Goal: Information Seeking & Learning: Learn about a topic

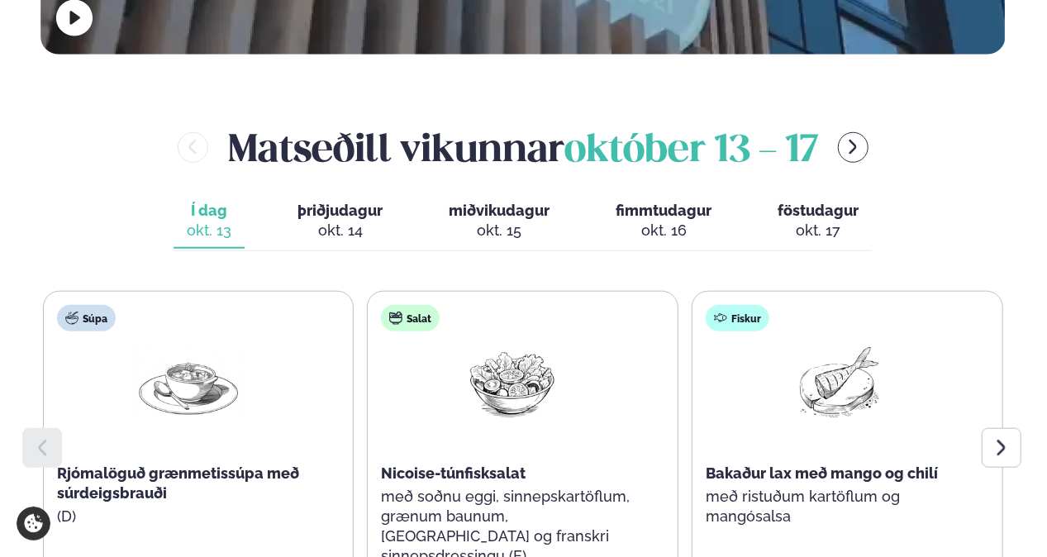
scroll to position [744, 0]
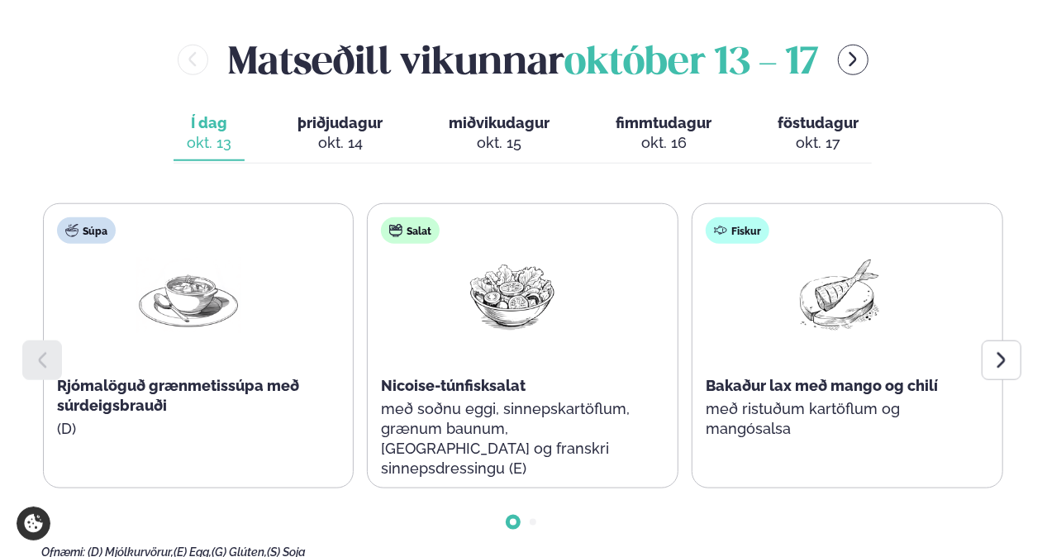
click at [1005, 350] on icon at bounding box center [1002, 360] width 20 height 20
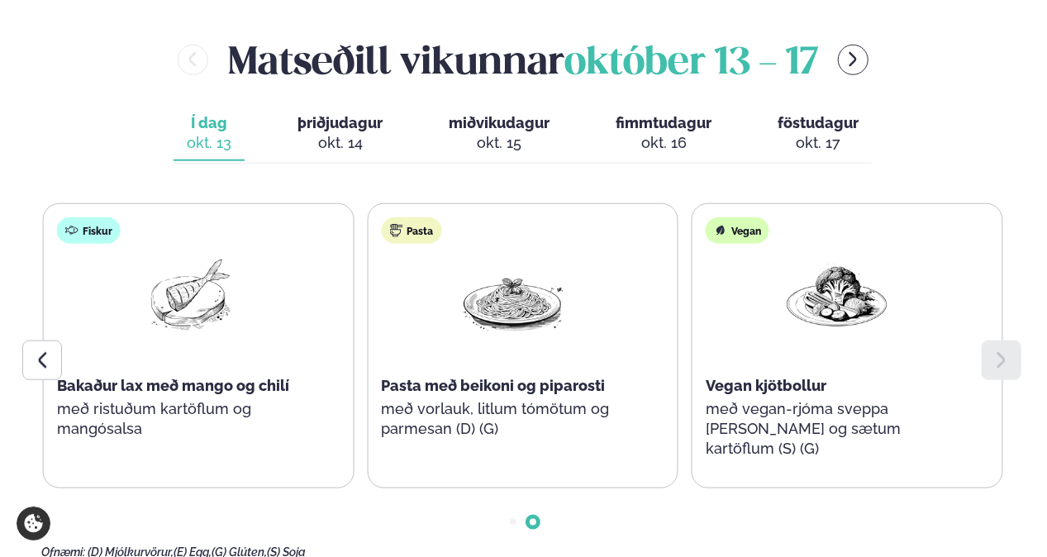
click at [334, 114] on span "þriðjudagur" at bounding box center [340, 122] width 85 height 17
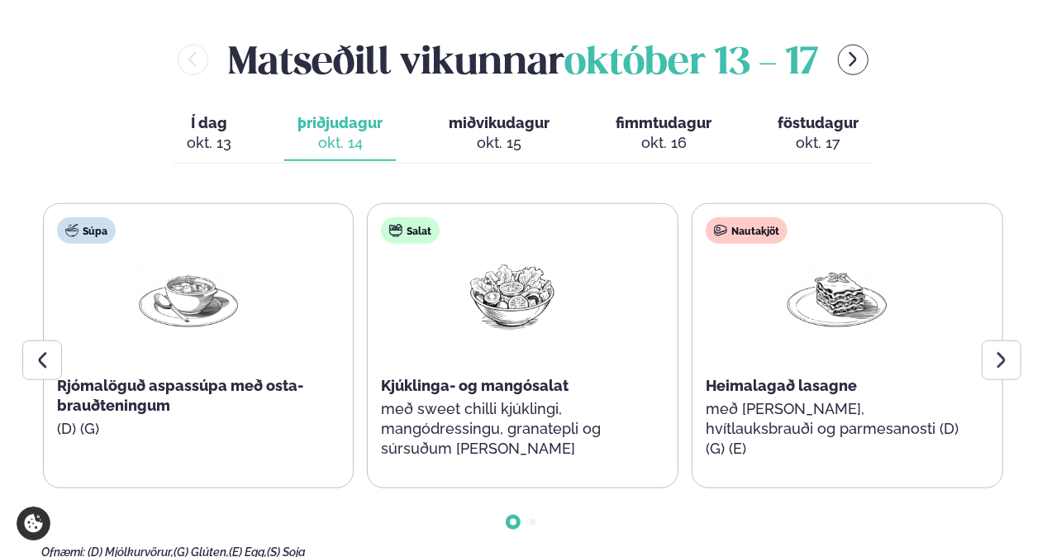
click at [1012, 341] on div at bounding box center [1002, 361] width 40 height 40
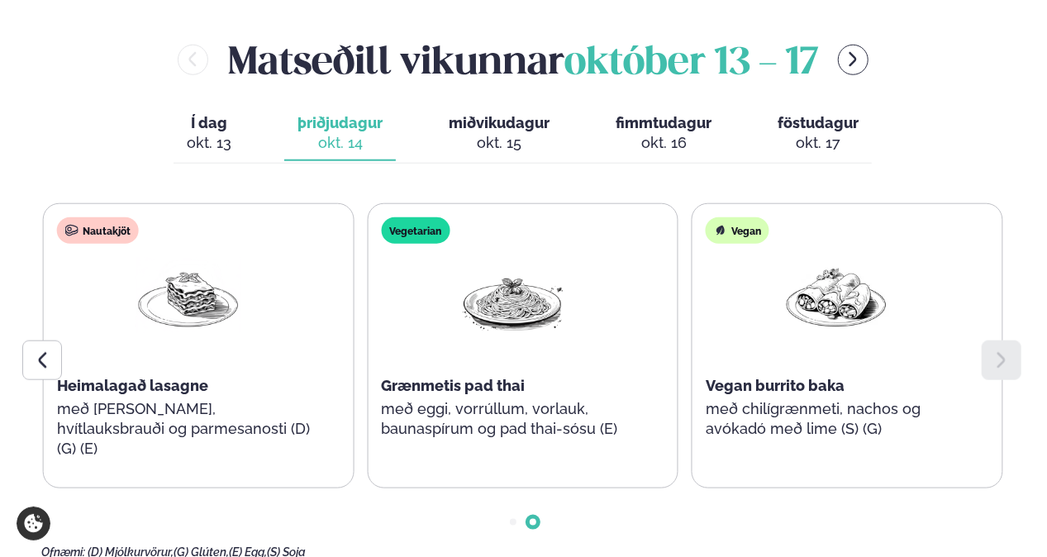
click at [499, 114] on span "miðvikudagur" at bounding box center [499, 122] width 101 height 17
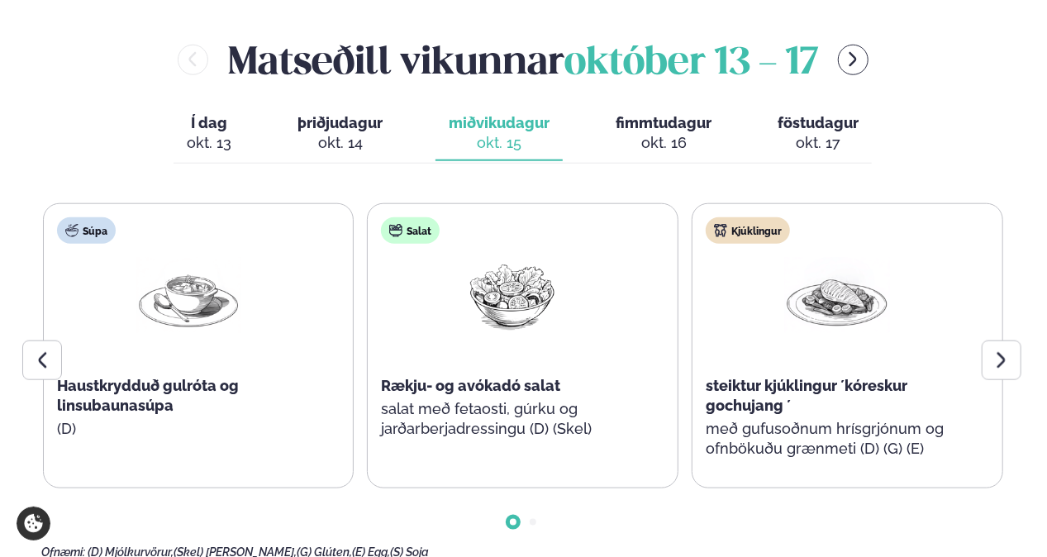
click at [1004, 341] on div at bounding box center [1002, 361] width 40 height 40
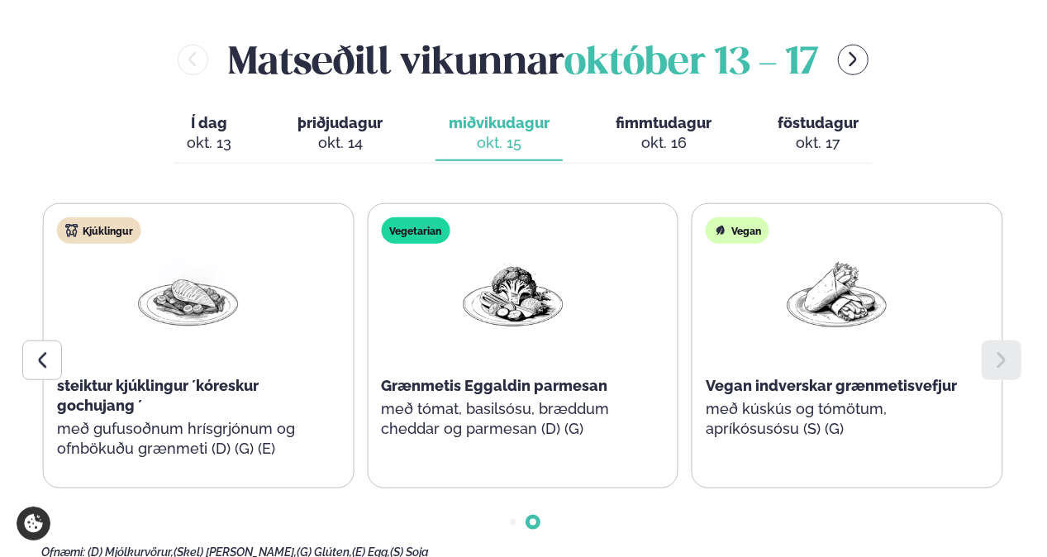
click at [670, 114] on span "fimmtudagur" at bounding box center [664, 122] width 96 height 17
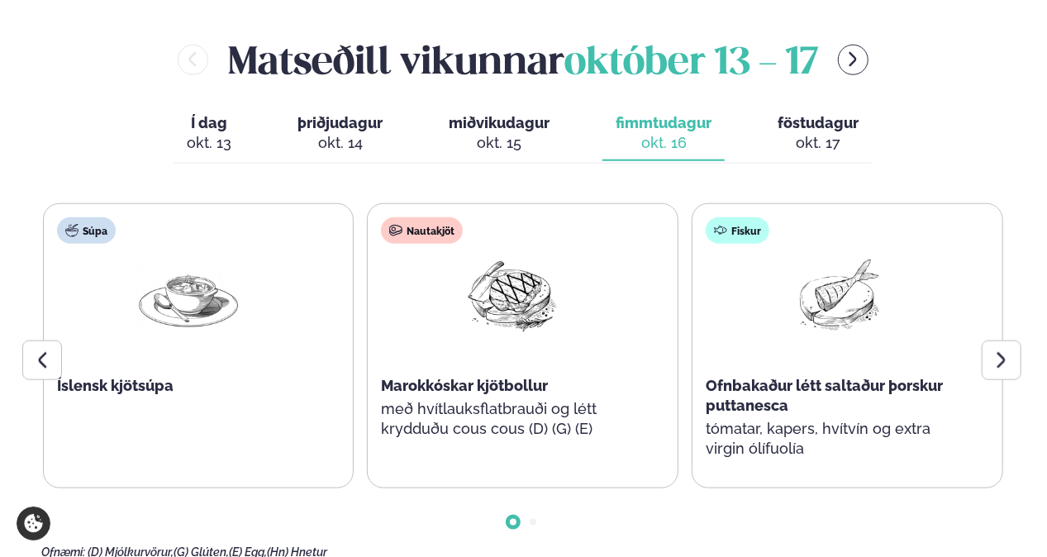
click at [998, 350] on icon at bounding box center [1002, 360] width 20 height 20
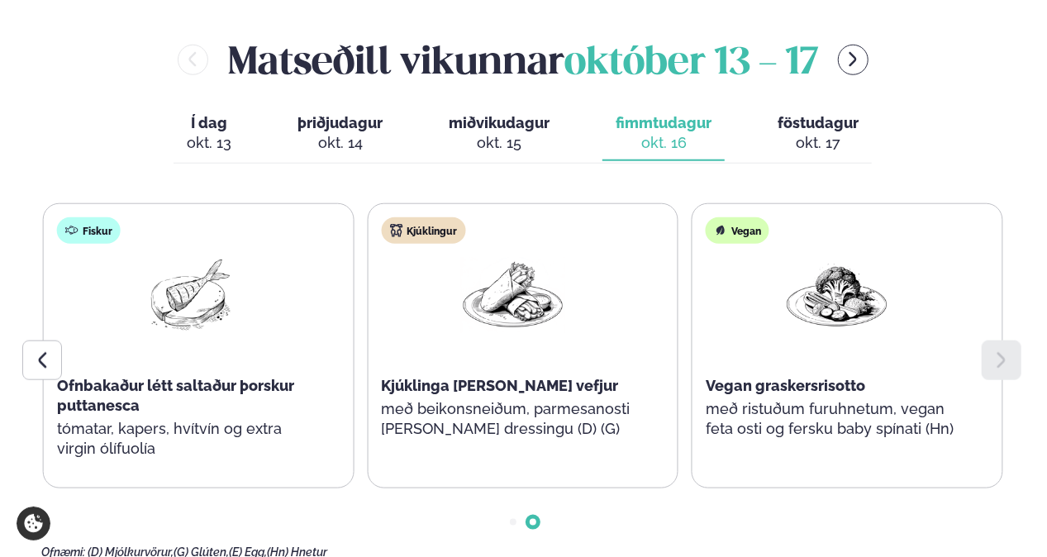
click at [795, 133] on div "okt. 17" at bounding box center [818, 143] width 81 height 20
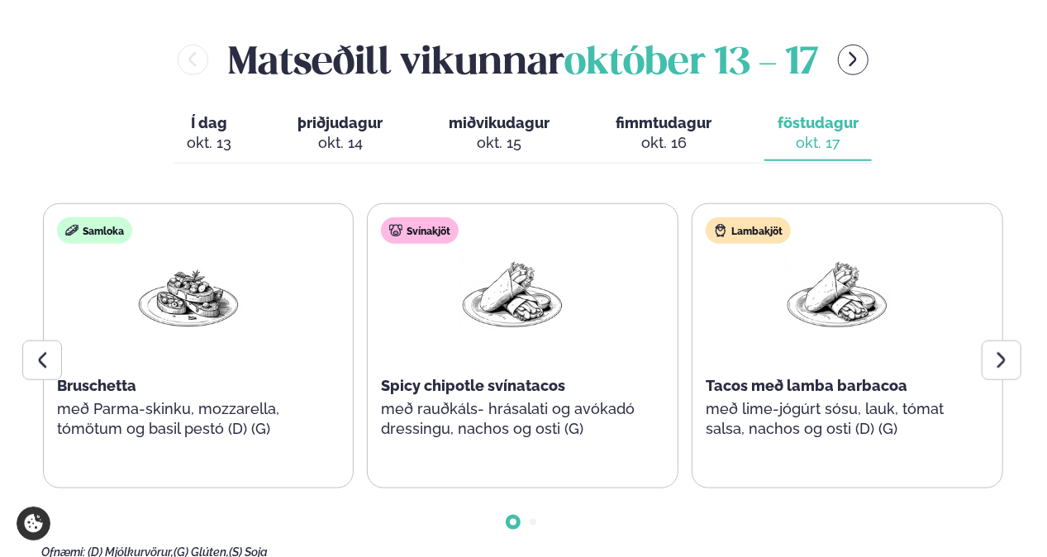
click at [988, 341] on div at bounding box center [1002, 361] width 40 height 40
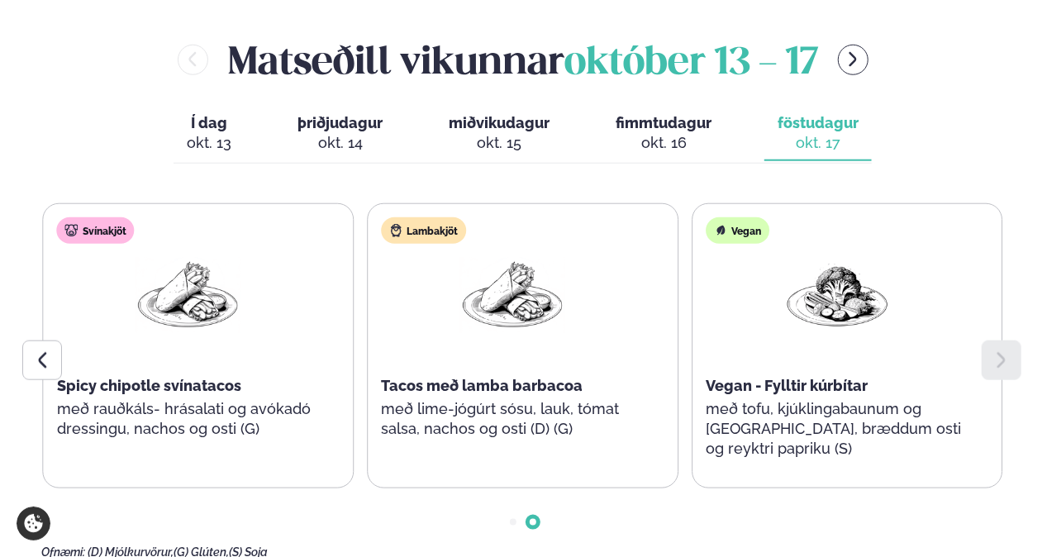
click at [235, 107] on button "Í dag Í d. [DATE]" at bounding box center [209, 134] width 71 height 55
